Goal: Navigation & Orientation: Find specific page/section

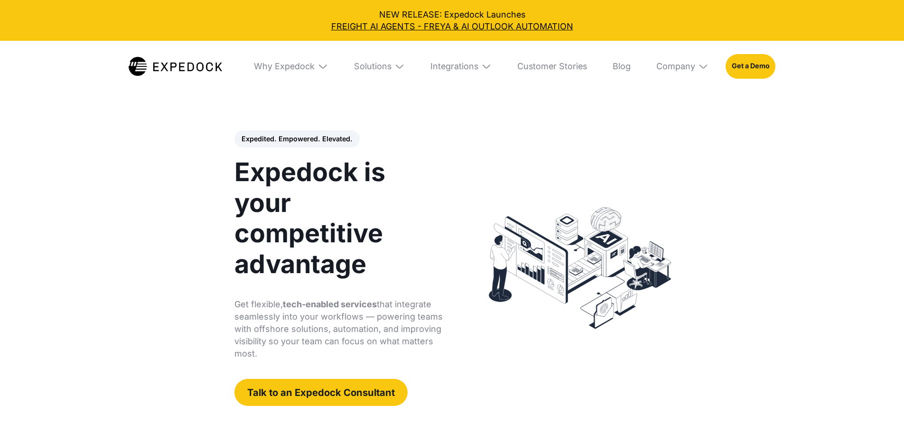
select select
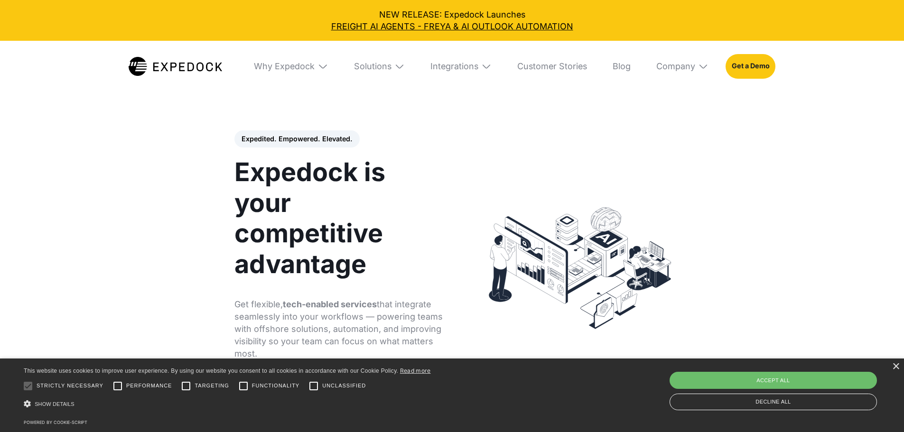
click at [399, 68] on img at bounding box center [399, 66] width 10 height 10
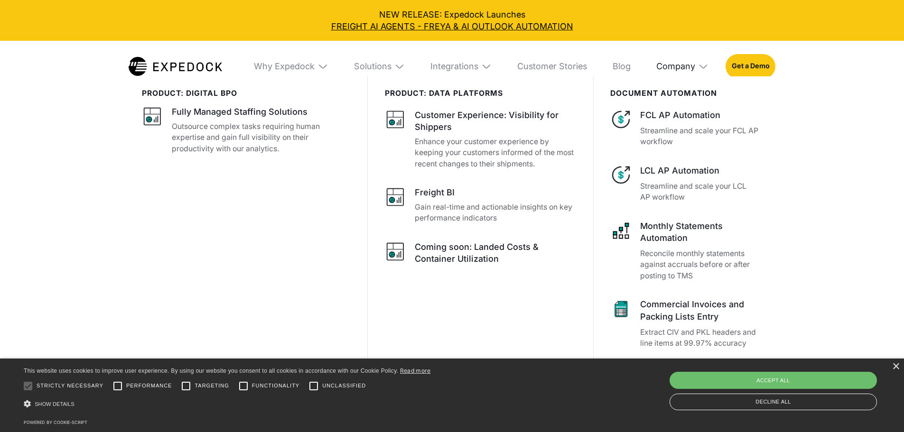
click at [695, 66] on div "Company" at bounding box center [675, 66] width 39 height 10
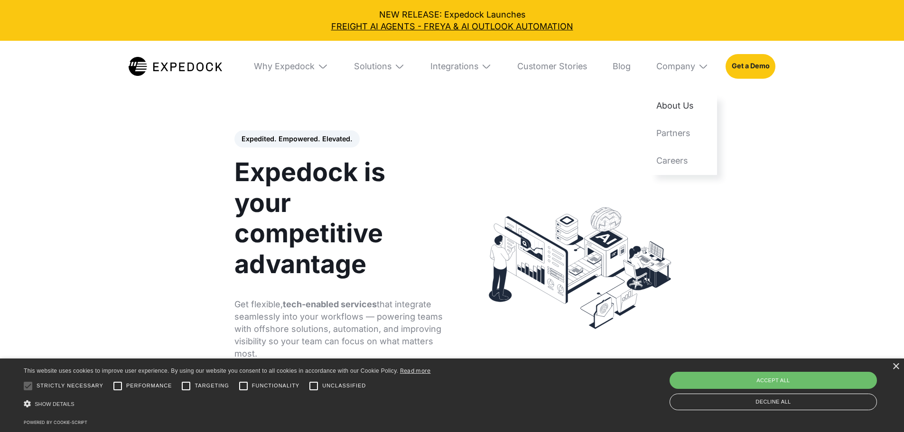
click at [712, 98] on link "About Us" at bounding box center [682, 106] width 69 height 28
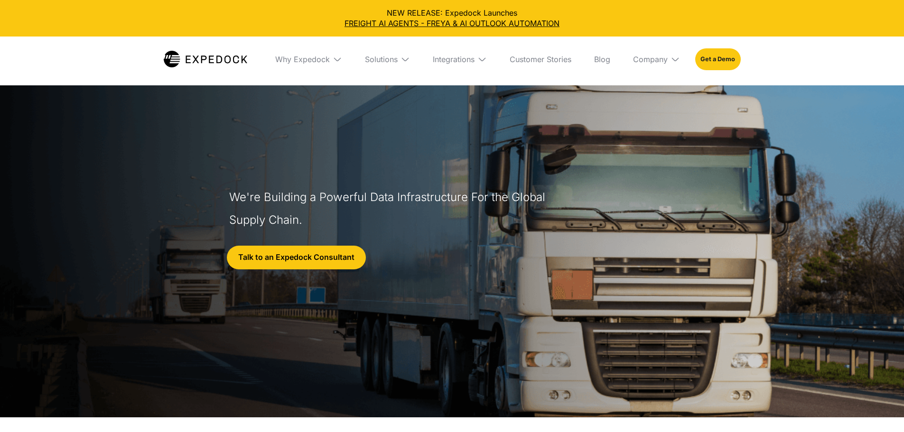
select select
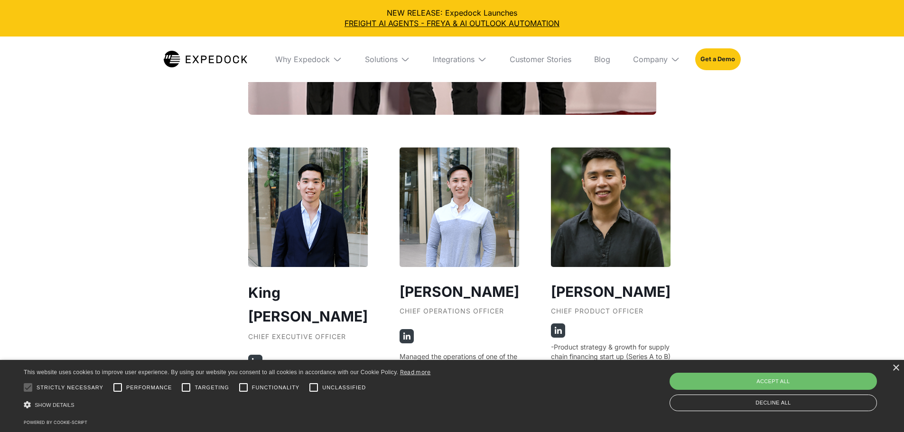
scroll to position [1804, 0]
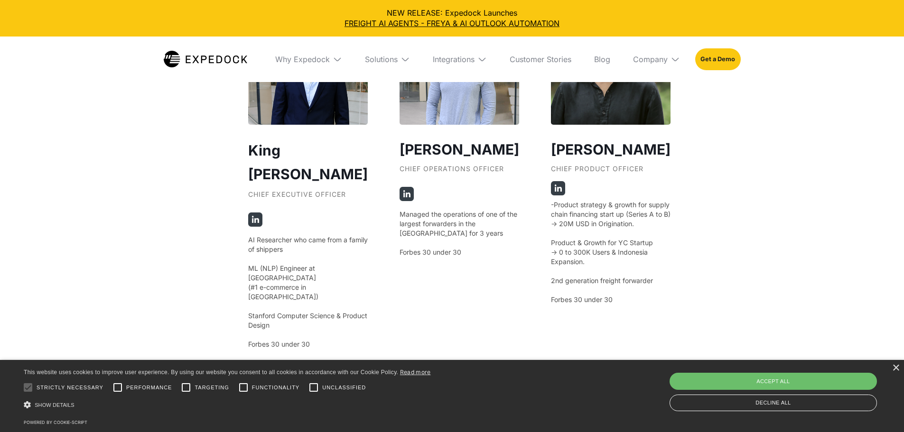
click at [252, 227] on img at bounding box center [255, 220] width 14 height 14
click at [402, 201] on img at bounding box center [407, 194] width 14 height 14
